Goal: Information Seeking & Learning: Compare options

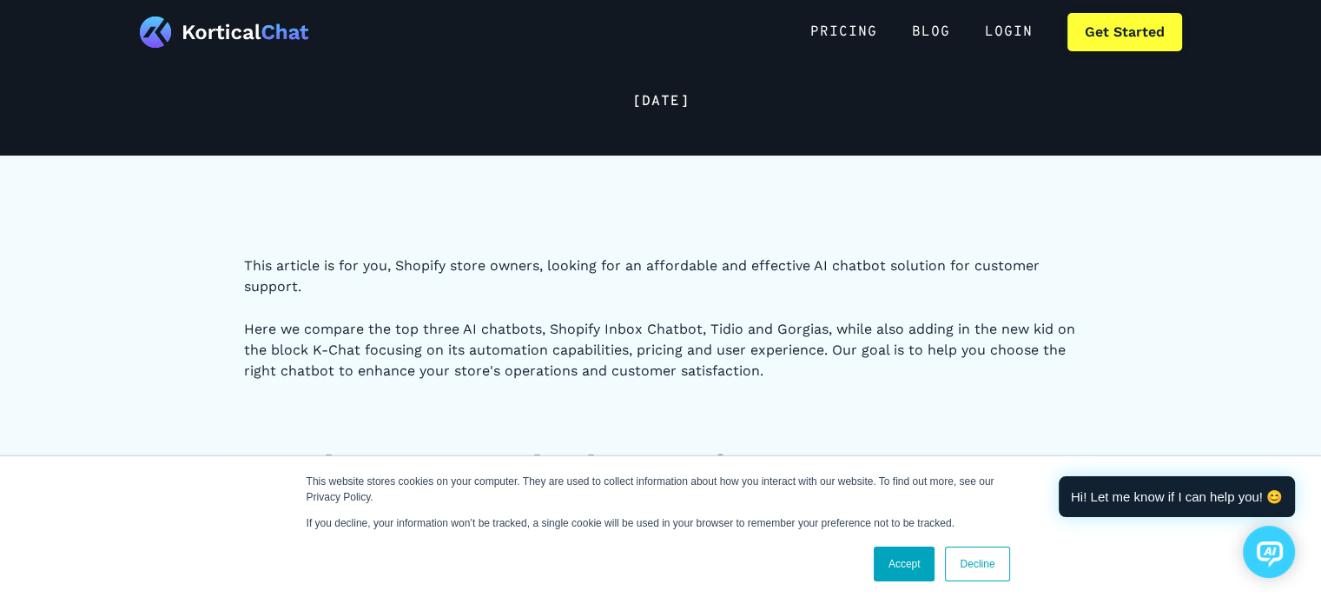
scroll to position [261, 0]
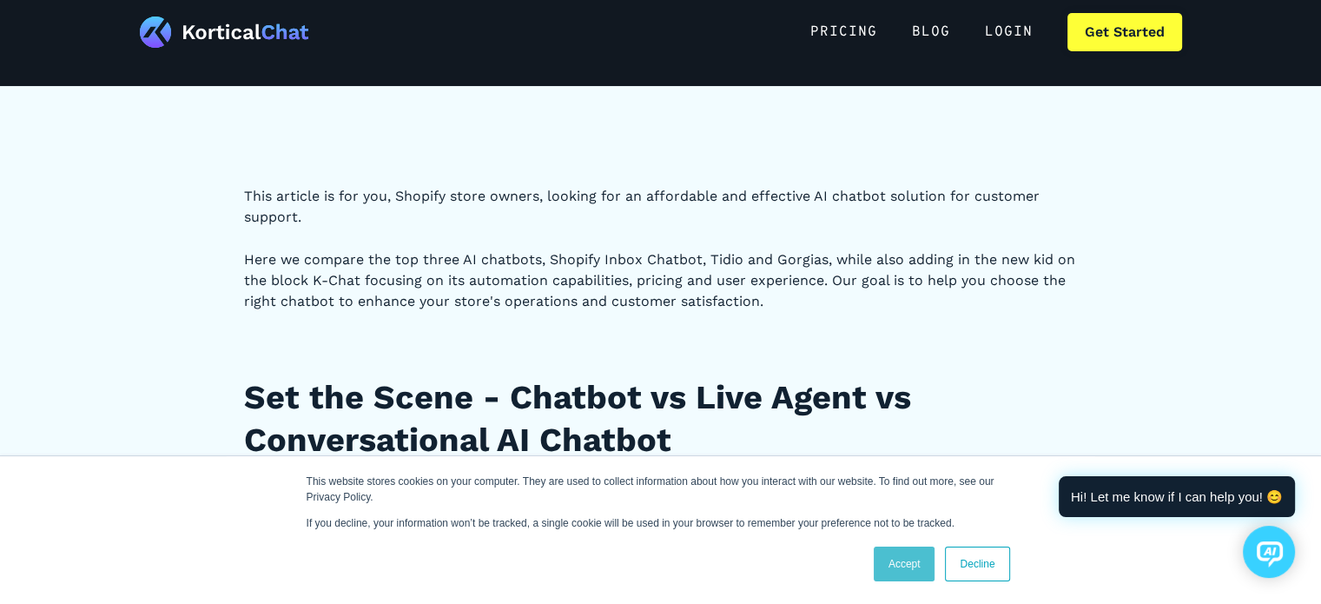
click at [906, 548] on link "Accept" at bounding box center [905, 563] width 62 height 35
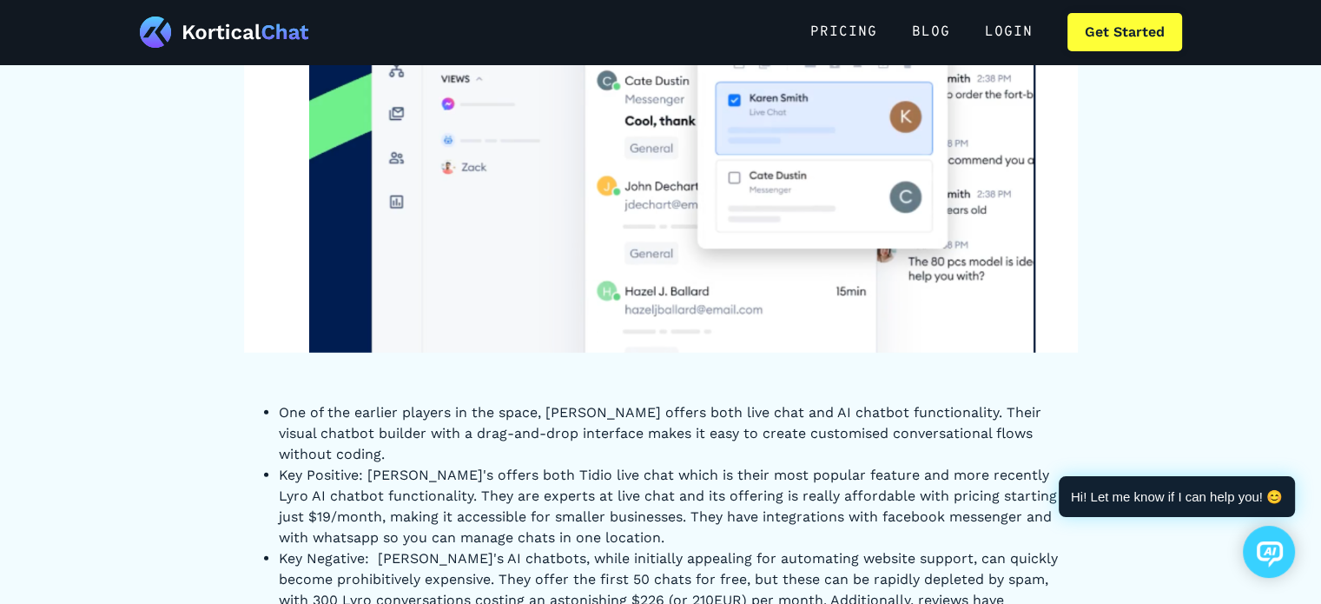
scroll to position [4604, 0]
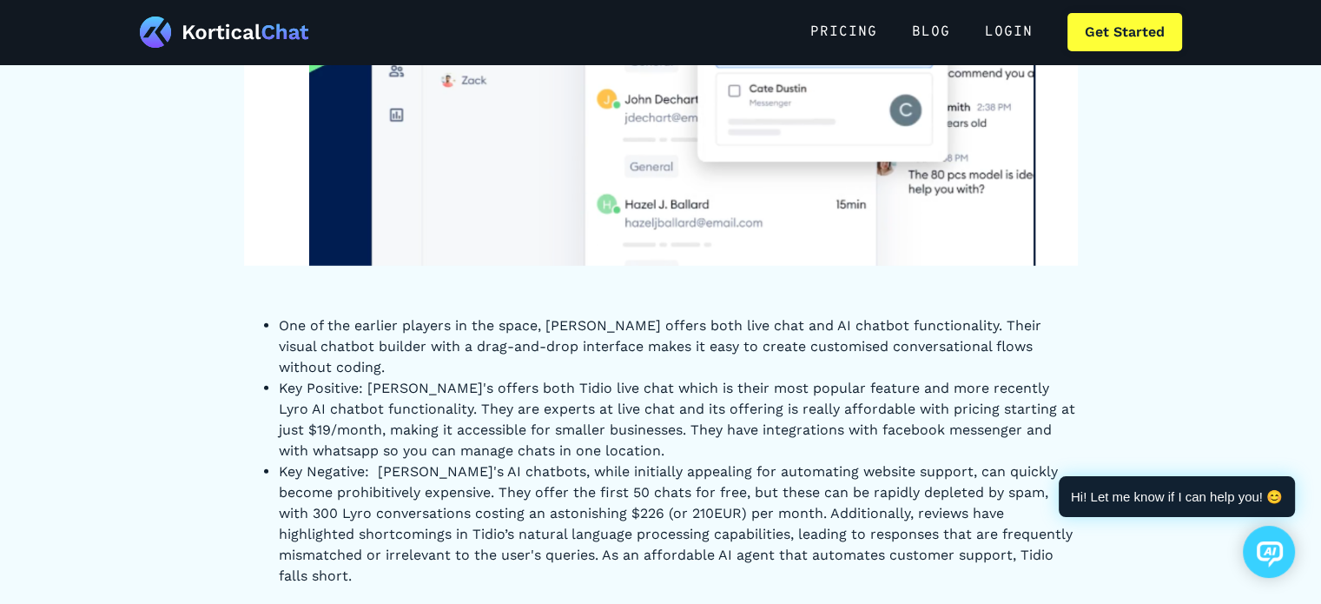
click at [577, 325] on li "One of the earlier players in the space, [PERSON_NAME] offers both live chat an…" at bounding box center [678, 346] width 799 height 63
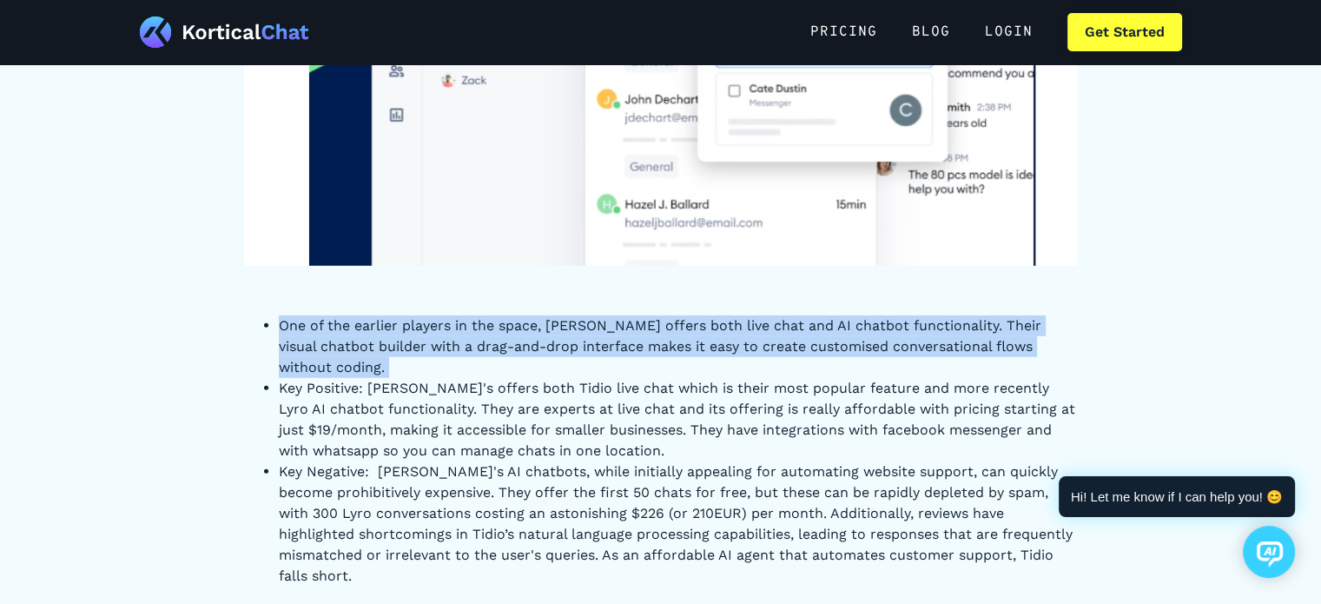
click at [577, 325] on li "One of the earlier players in the space, [PERSON_NAME] offers both live chat an…" at bounding box center [678, 346] width 799 height 63
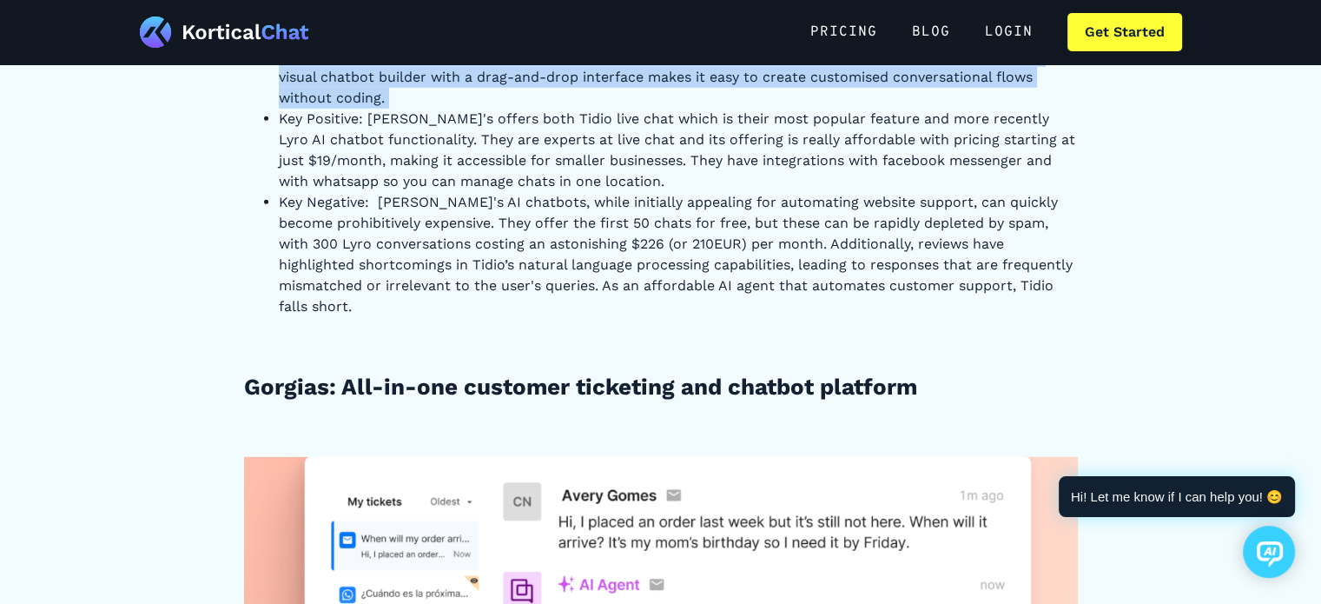
scroll to position [4865, 0]
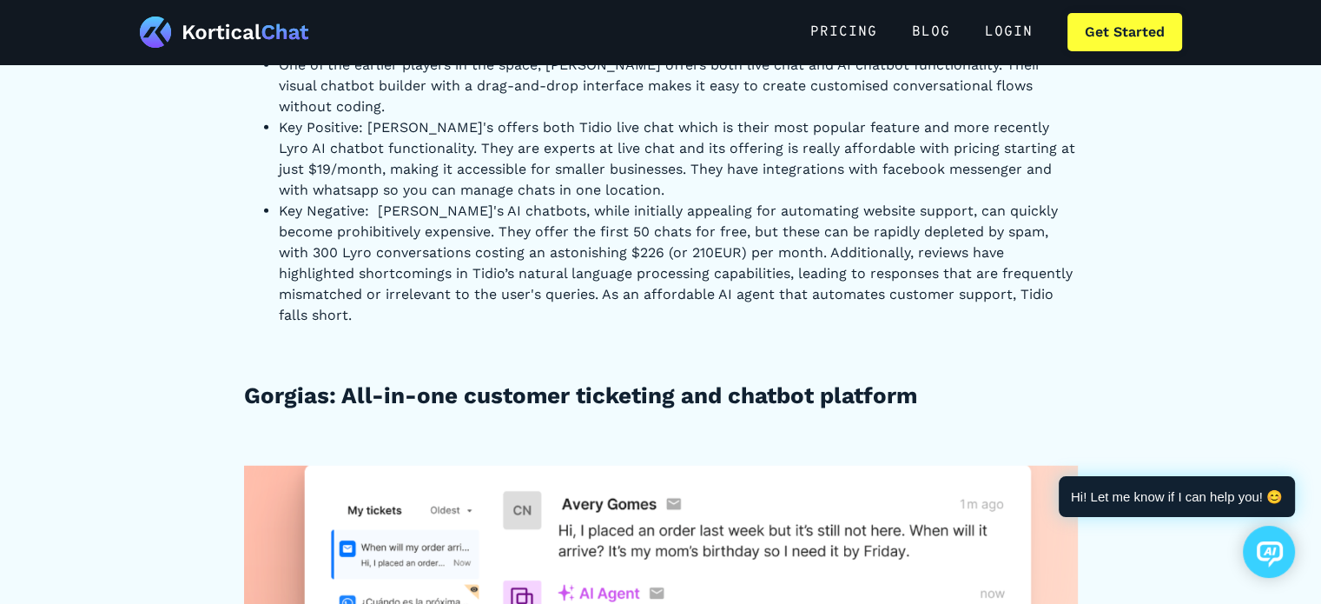
click at [476, 201] on li "Key Negative: [PERSON_NAME]'s AI chatbots, while initially appealing for automa…" at bounding box center [678, 263] width 799 height 125
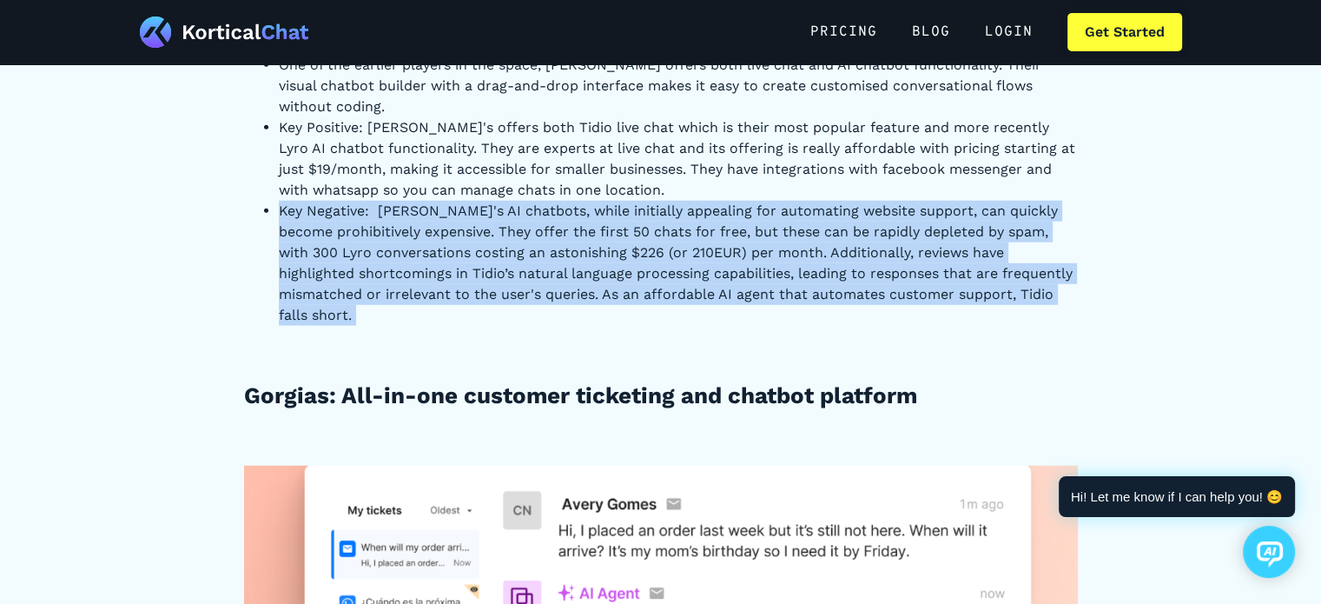
click at [476, 201] on li "Key Negative: [PERSON_NAME]'s AI chatbots, while initially appealing for automa…" at bounding box center [678, 263] width 799 height 125
click at [466, 202] on li "Key Negative: [PERSON_NAME]'s AI chatbots, while initially appealing for automa…" at bounding box center [678, 263] width 799 height 125
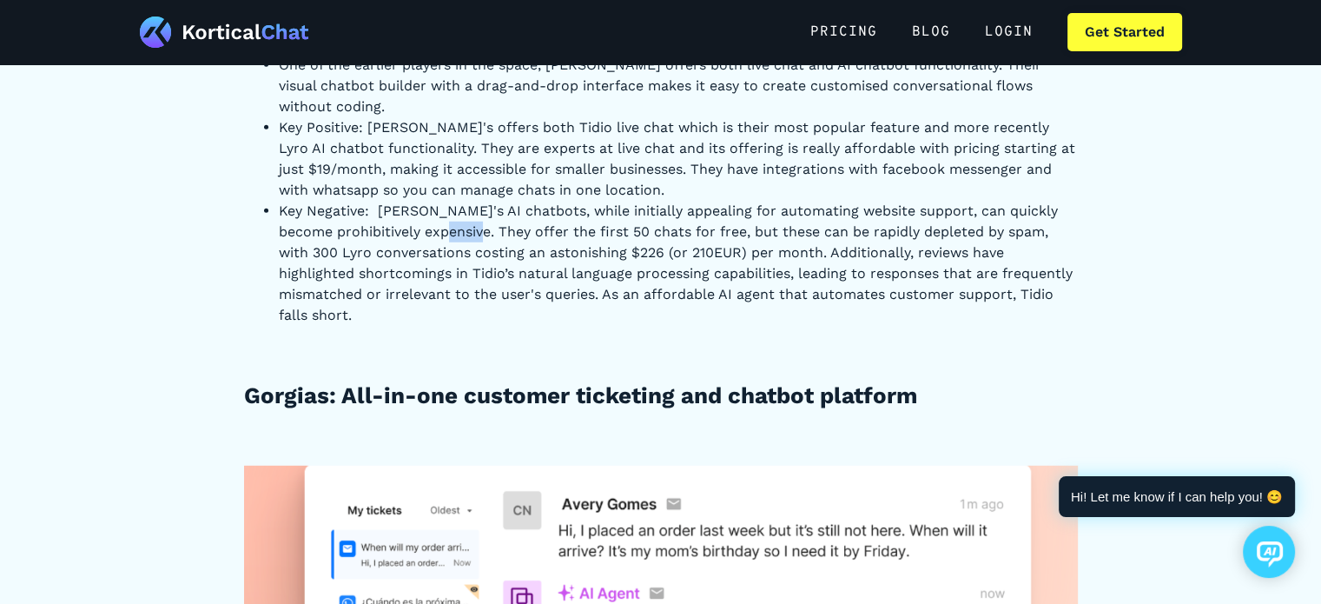
click at [466, 202] on li "Key Negative: [PERSON_NAME]'s AI chatbots, while initially appealing for automa…" at bounding box center [678, 263] width 799 height 125
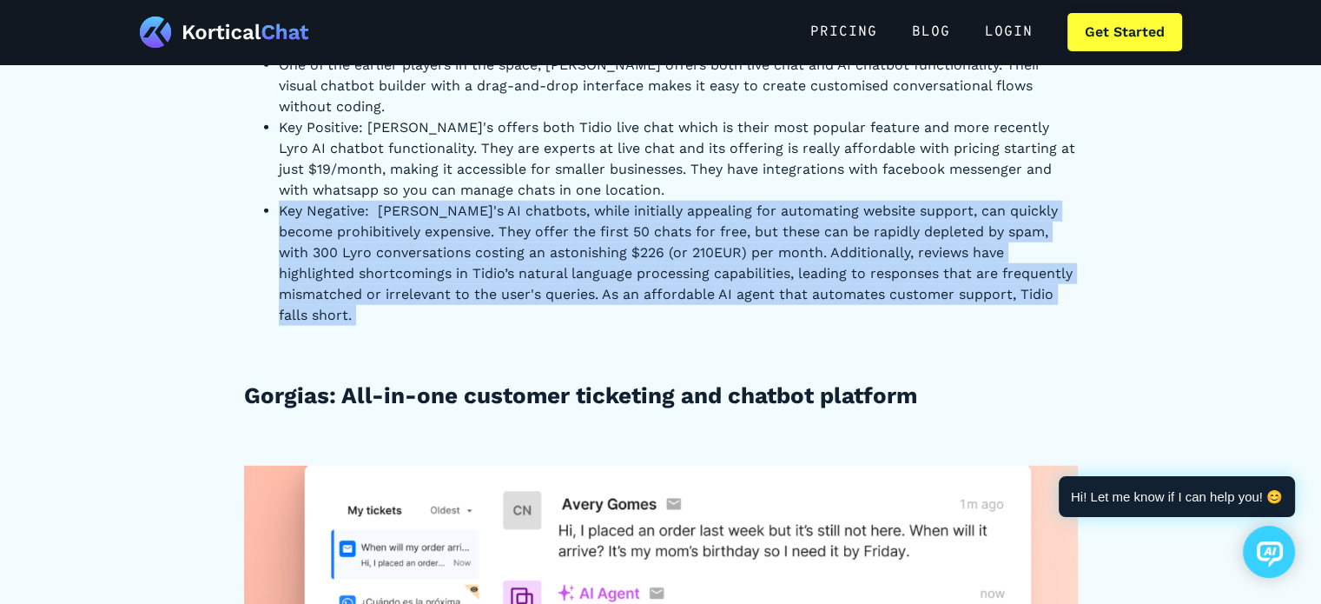
click at [466, 202] on li "Key Negative: [PERSON_NAME]'s AI chatbots, while initially appealing for automa…" at bounding box center [678, 263] width 799 height 125
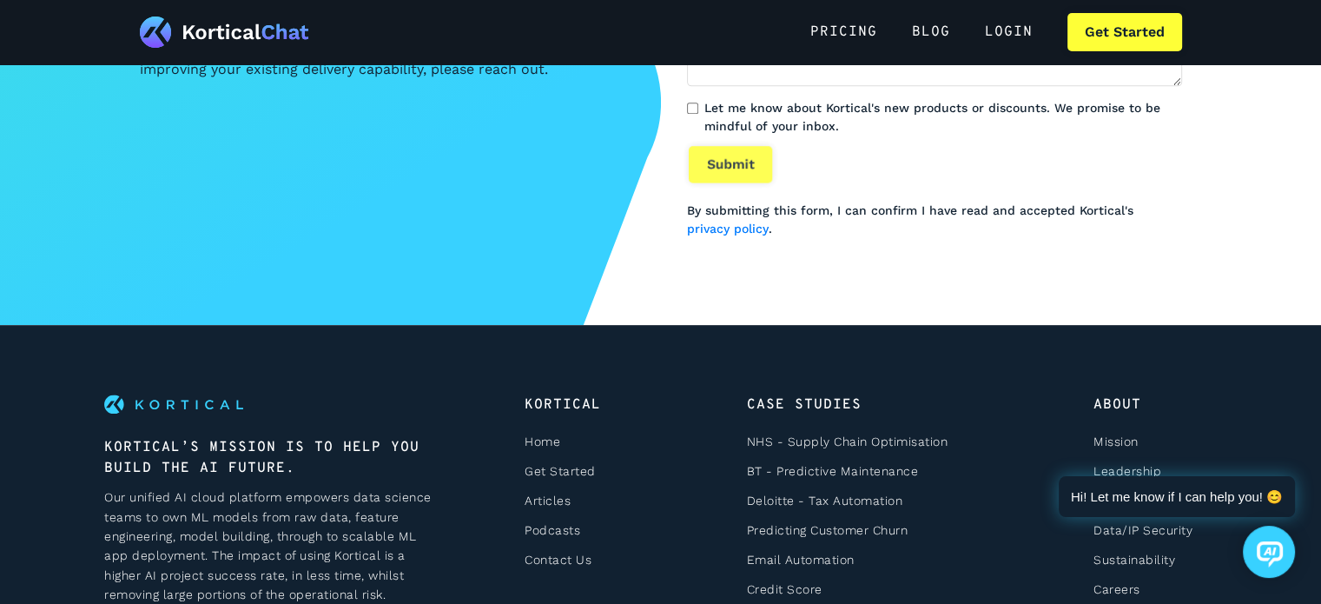
scroll to position [9035, 0]
